Goal: Information Seeking & Learning: Learn about a topic

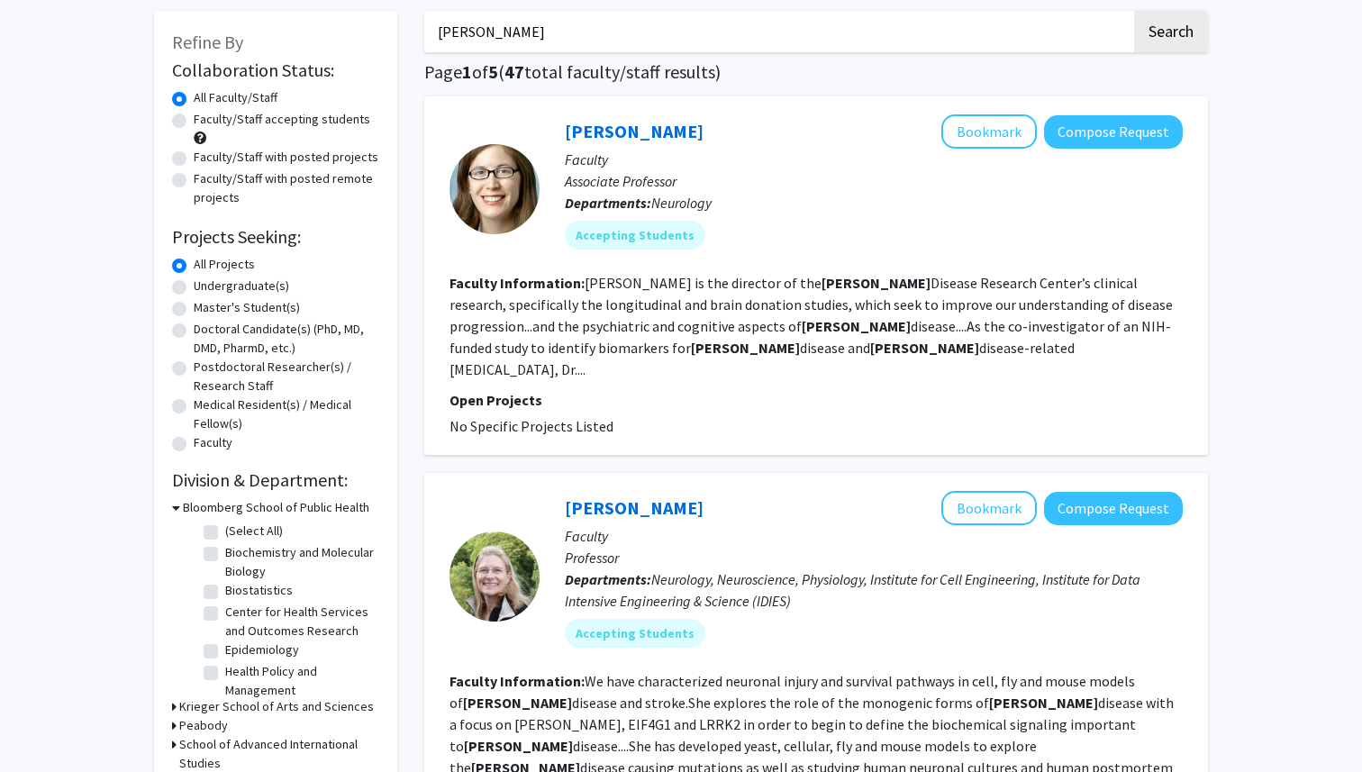
scroll to position [95, 0]
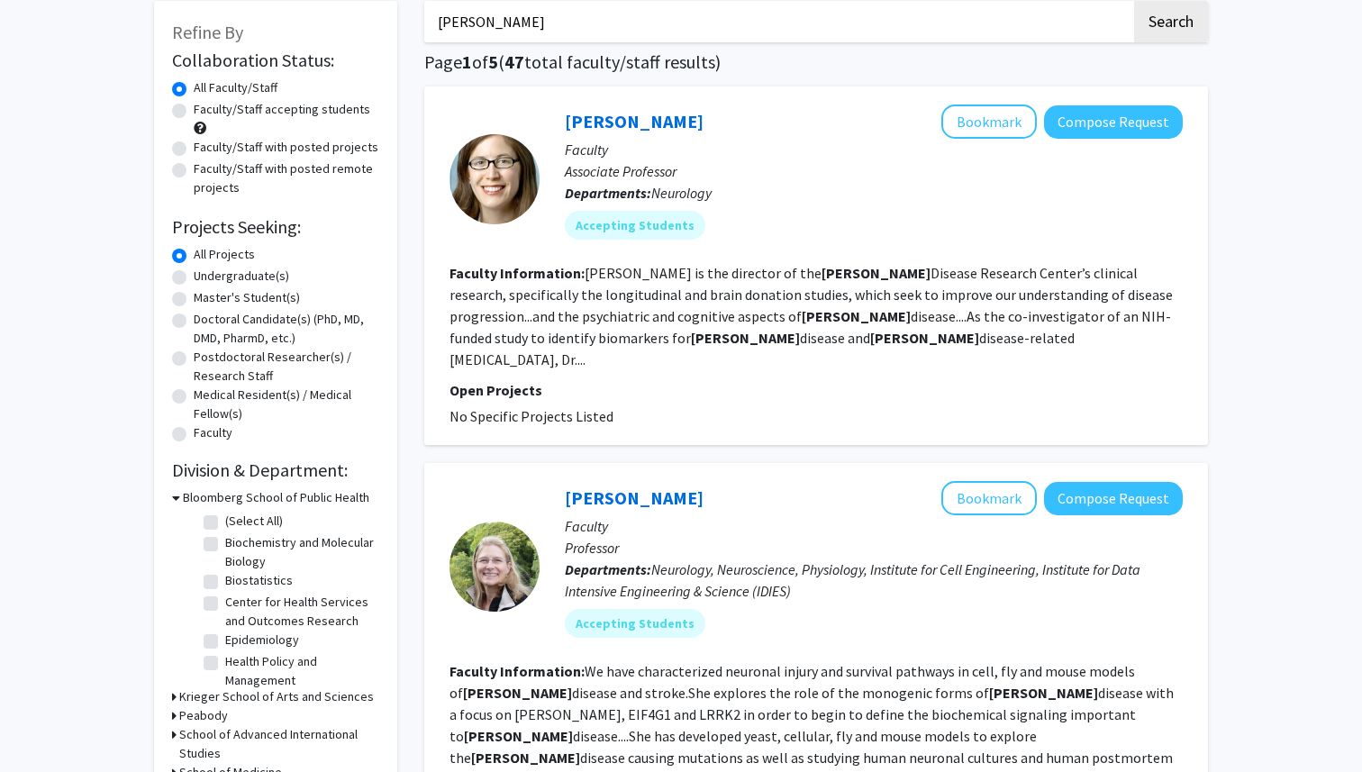
click at [633, 109] on div "[PERSON_NAME] Bookmark Compose Request" at bounding box center [874, 121] width 618 height 34
click at [641, 126] on link "[PERSON_NAME]" at bounding box center [634, 121] width 139 height 23
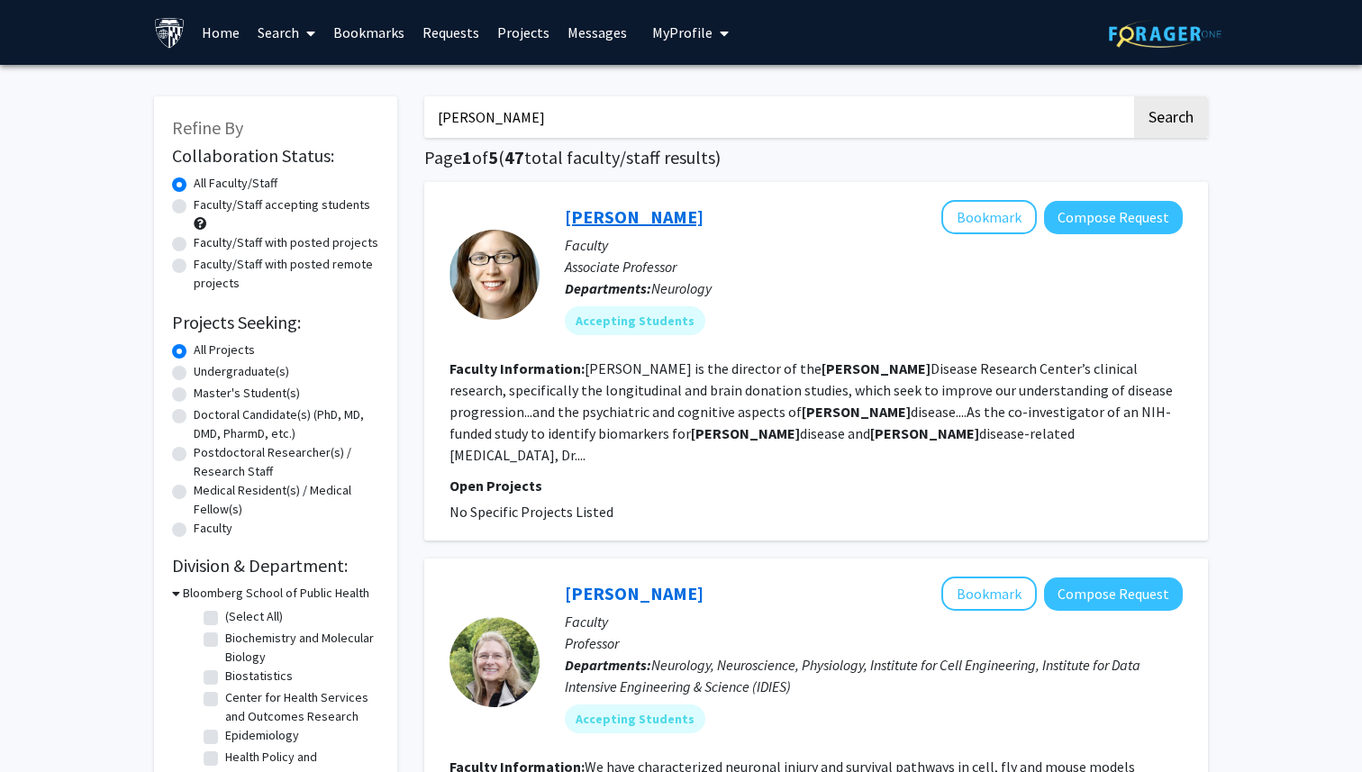
click at [649, 211] on link "[PERSON_NAME]" at bounding box center [634, 216] width 139 height 23
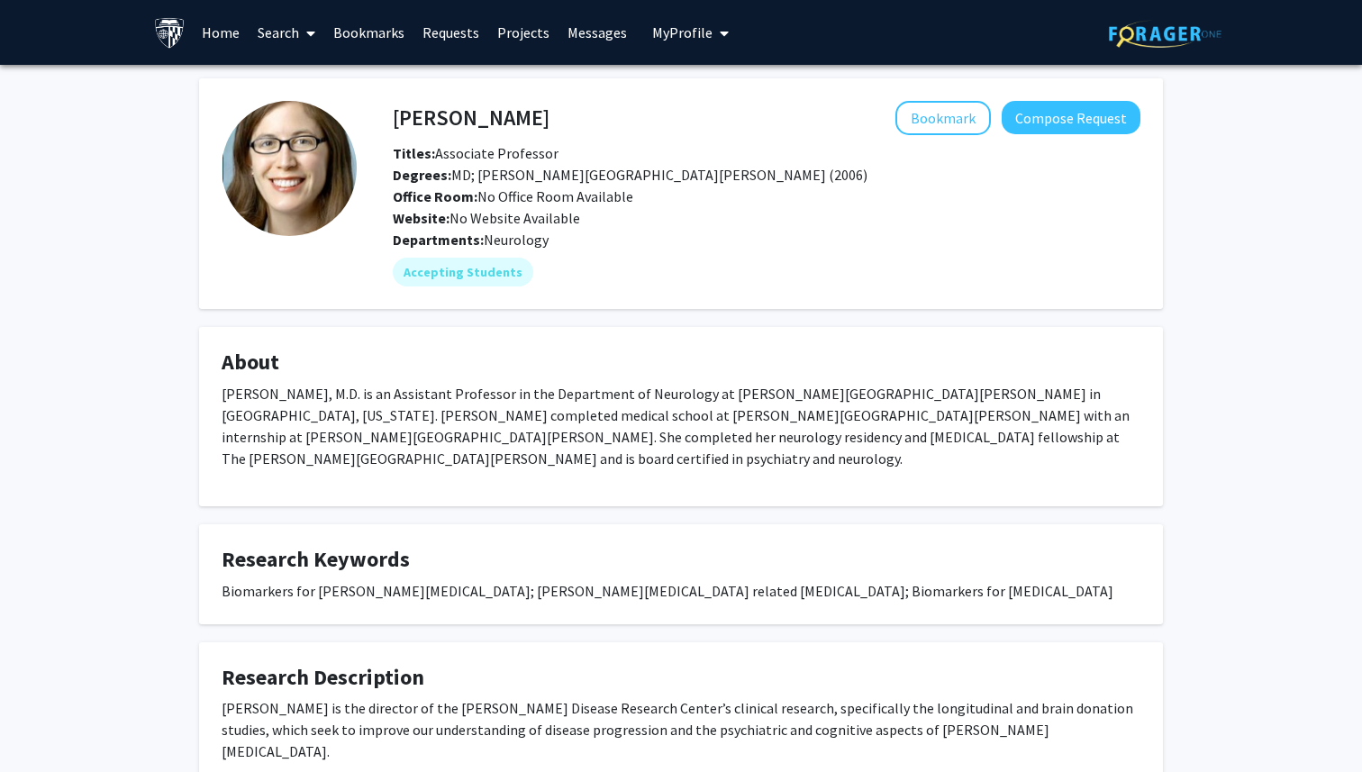
click at [697, 338] on fg-card "About [PERSON_NAME], M.D. is an Assistant Professor in the Department of Neurol…" at bounding box center [681, 416] width 964 height 179
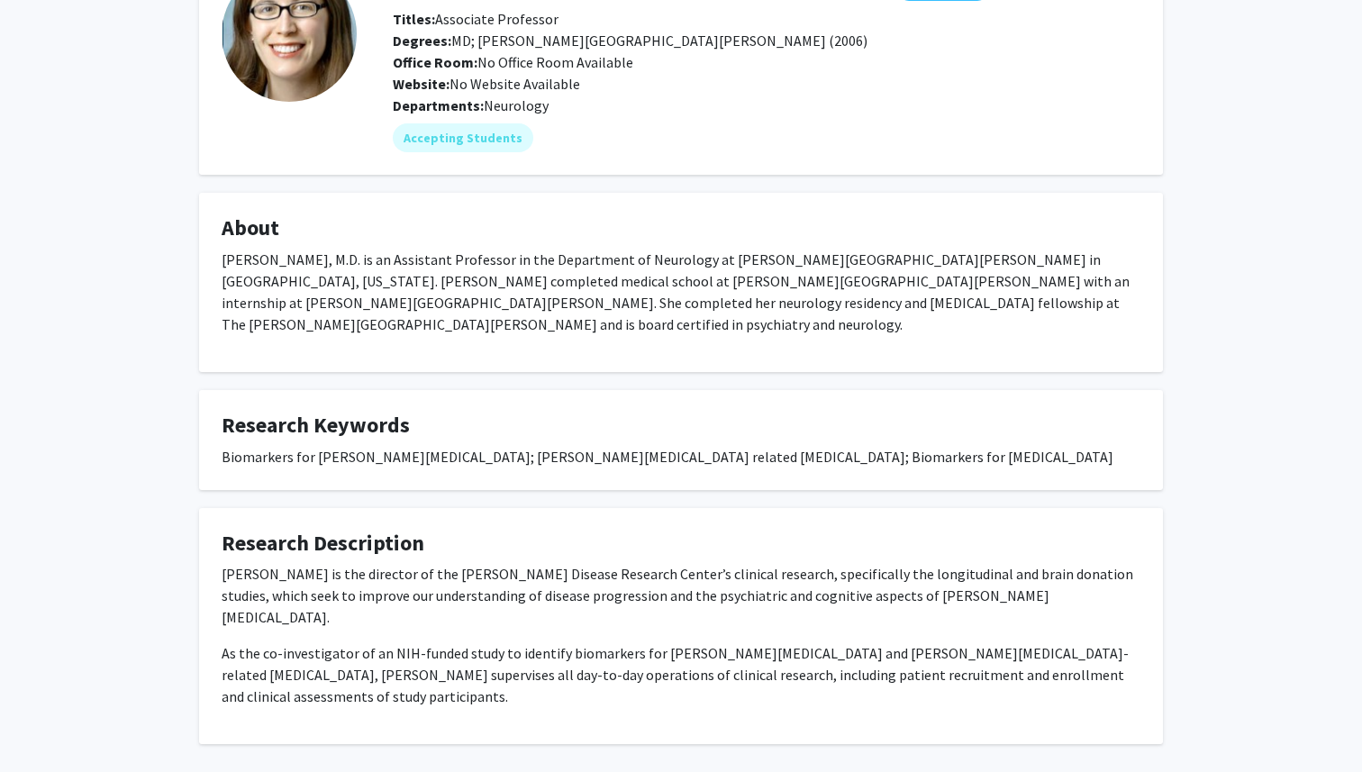
scroll to position [136, 0]
